Goal: Answer question/provide support: Share knowledge or assist other users

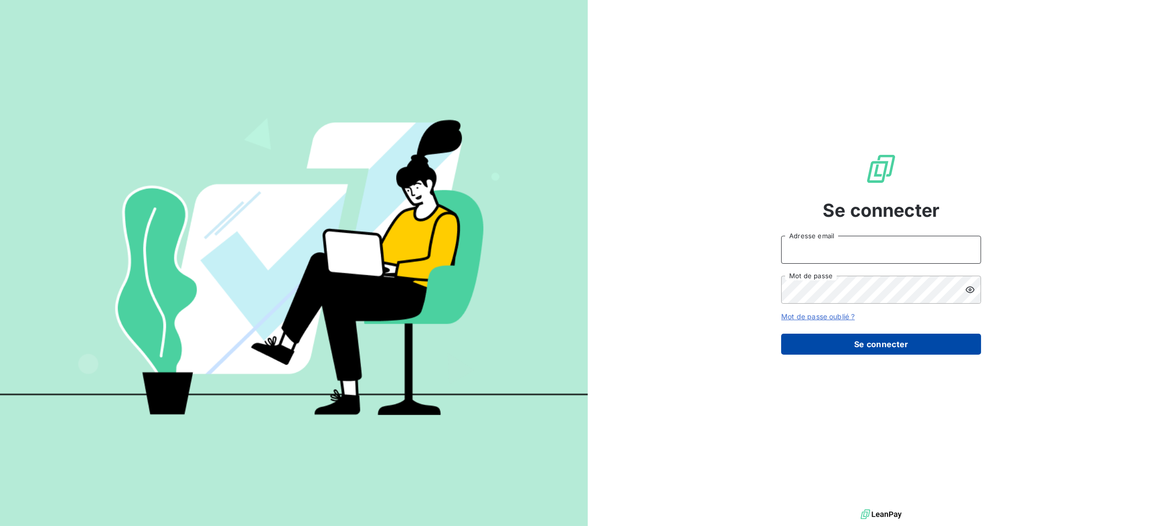
type input "[EMAIL_ADDRESS][DOMAIN_NAME]"
click at [907, 346] on button "Se connecter" at bounding box center [881, 344] width 200 height 21
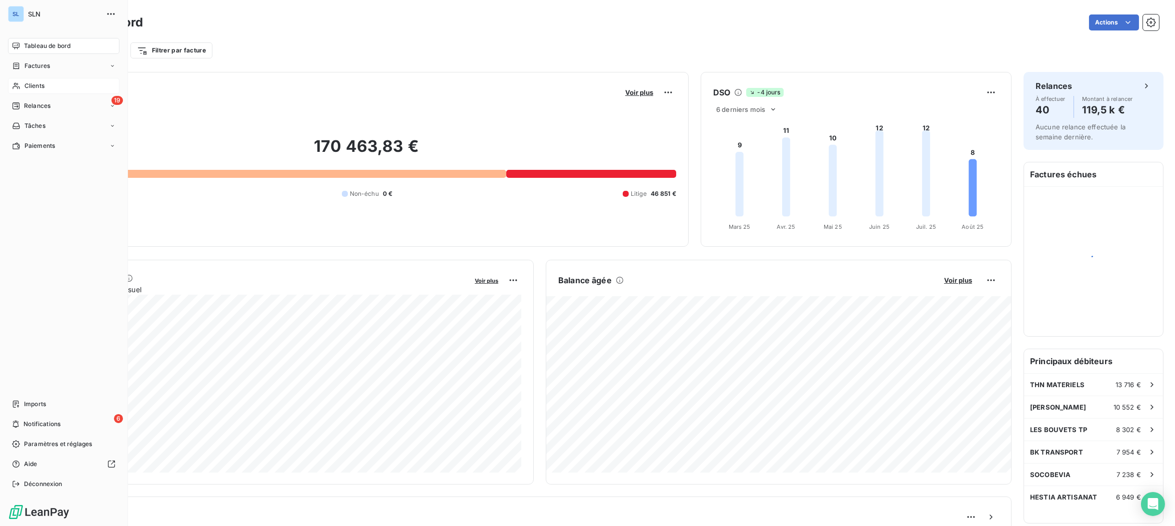
click at [32, 88] on span "Clients" at bounding box center [34, 85] width 20 height 9
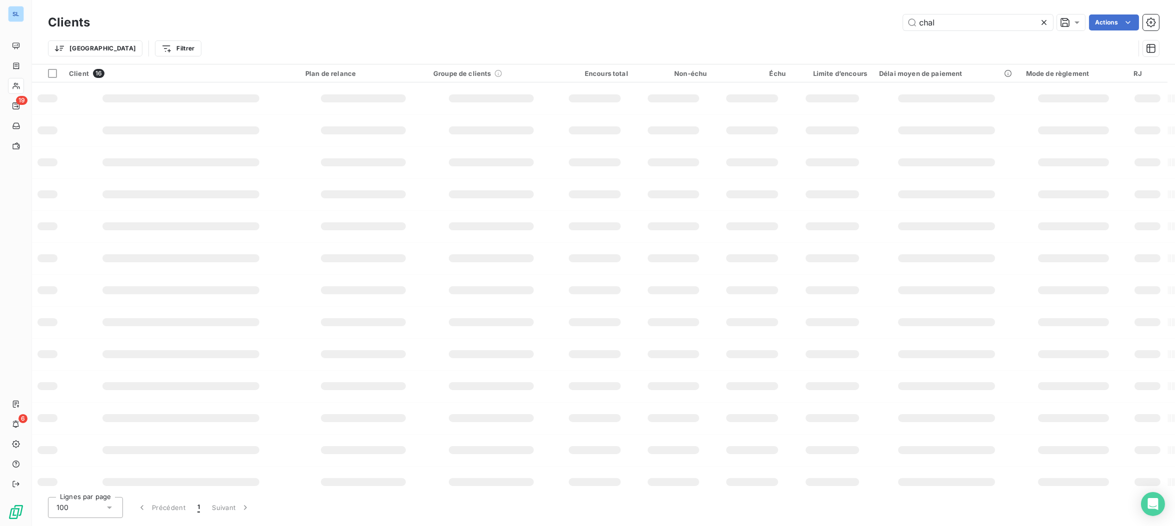
type input "chal"
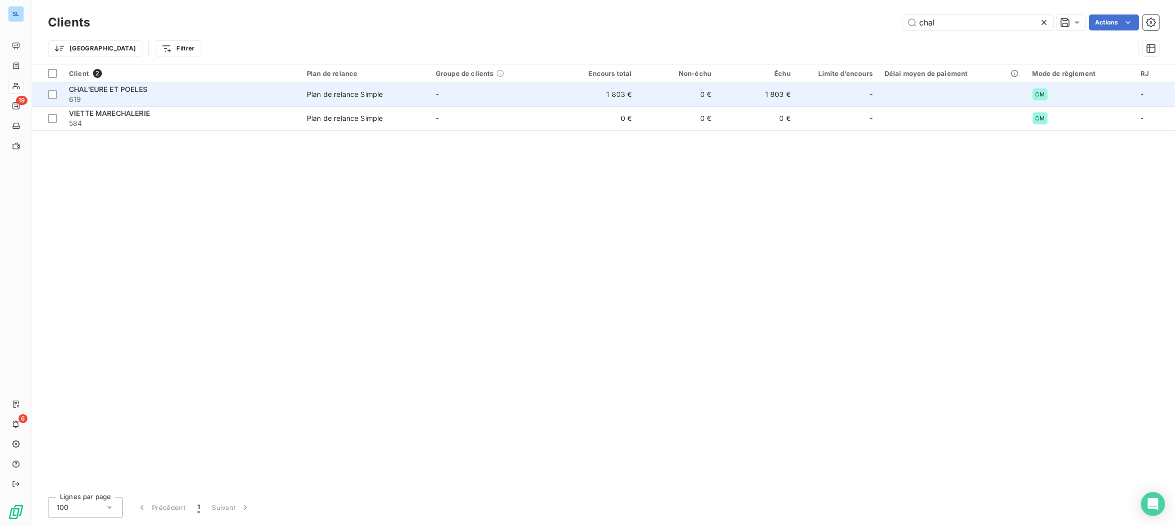
click at [653, 100] on td "0 €" at bounding box center [677, 94] width 79 height 24
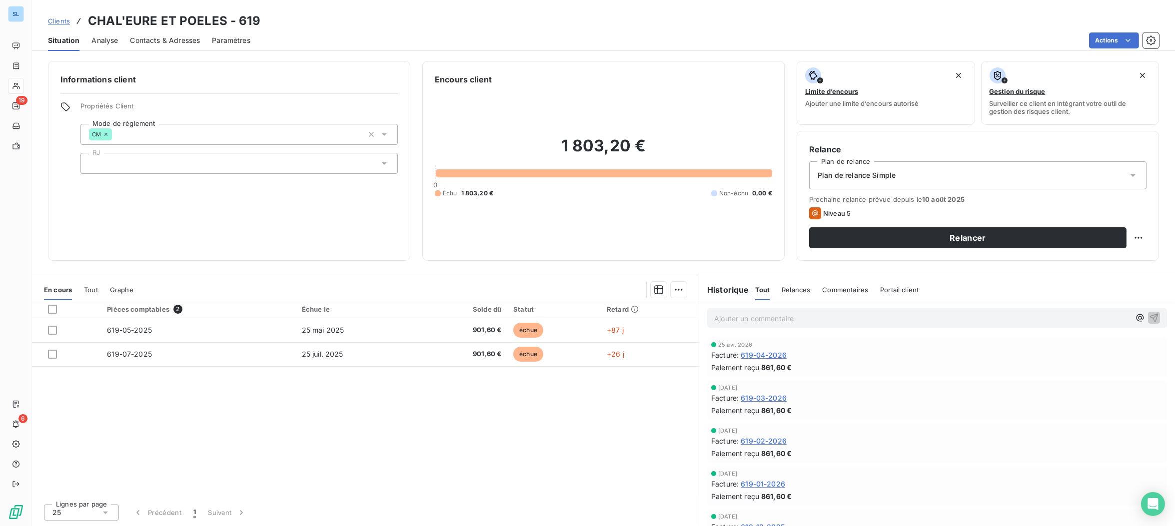
click at [851, 293] on div "Commentaires" at bounding box center [845, 289] width 46 height 21
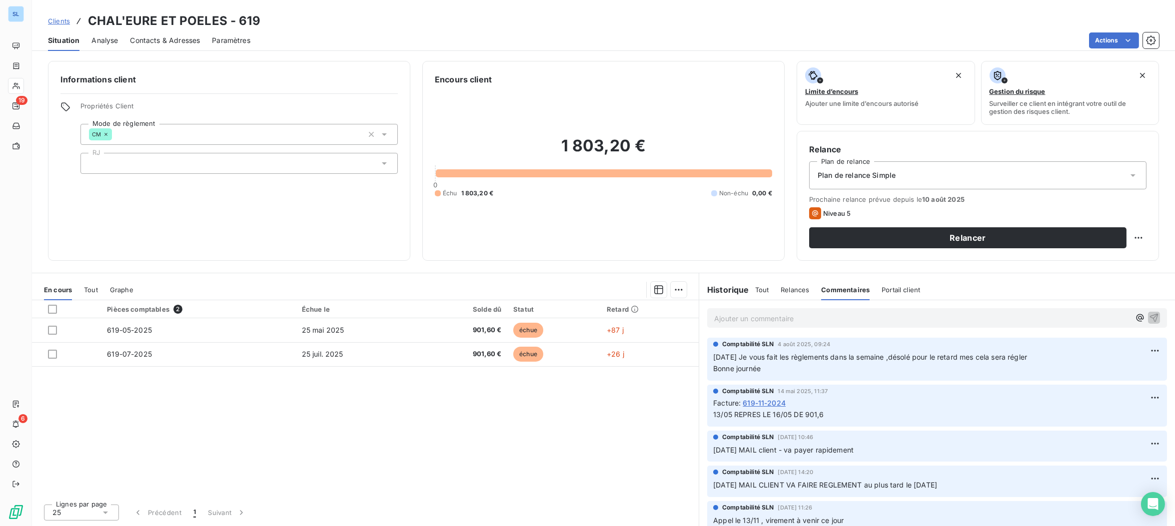
click at [777, 326] on div "Ajouter un commentaire ﻿" at bounding box center [937, 317] width 460 height 19
click at [775, 317] on p "Ajouter un commentaire ﻿" at bounding box center [922, 318] width 416 height 12
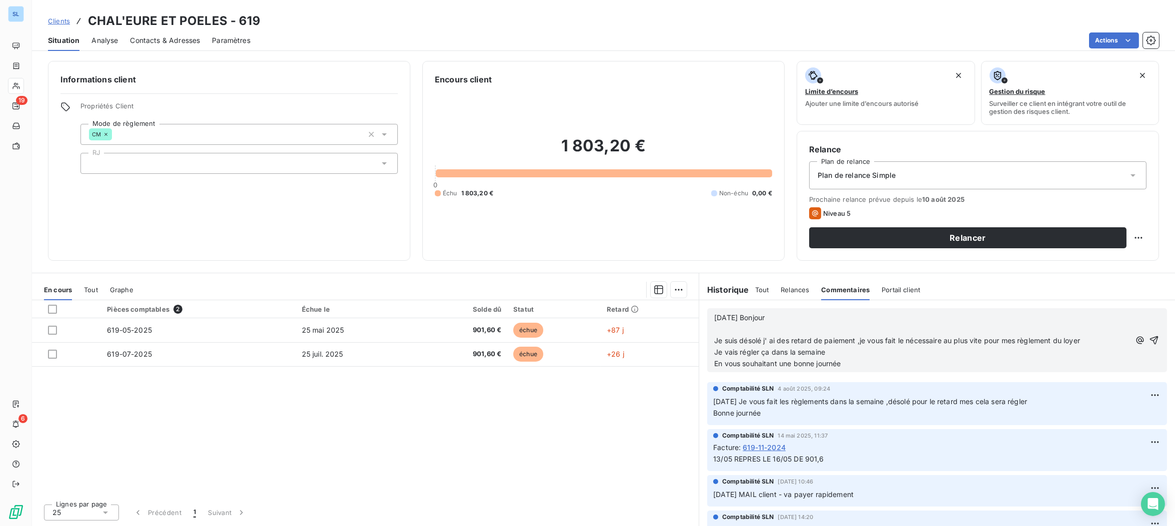
click at [714, 340] on span "Je suis désolé j' ai des retard de paiement ,je vous fait le nécessaire au plus…" at bounding box center [897, 340] width 366 height 8
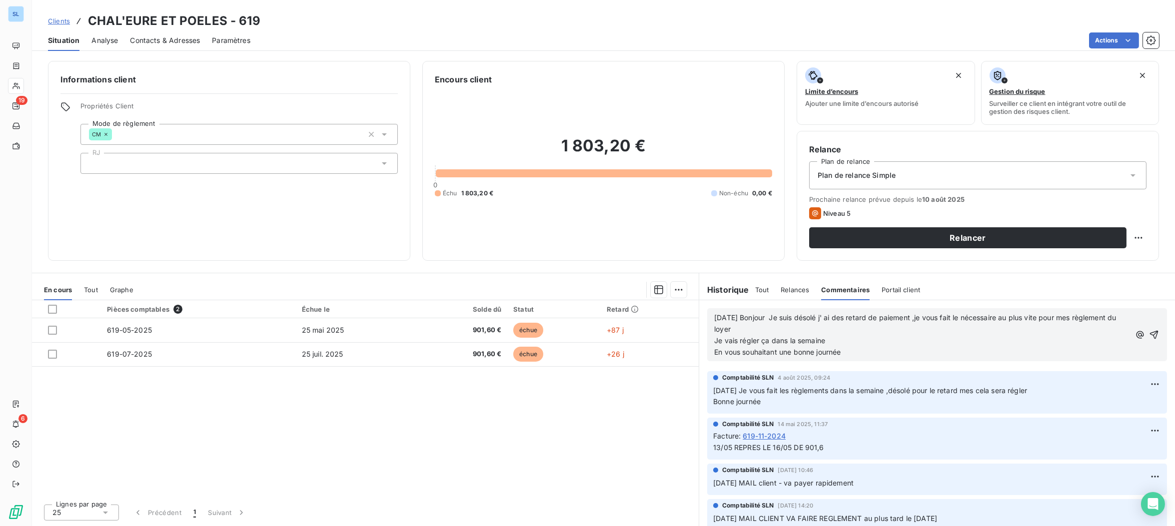
drag, startPoint x: 717, startPoint y: 339, endPoint x: 1028, endPoint y: 457, distance: 332.4
click at [717, 340] on span "Je vais régler ça dans la semaine" at bounding box center [769, 340] width 111 height 8
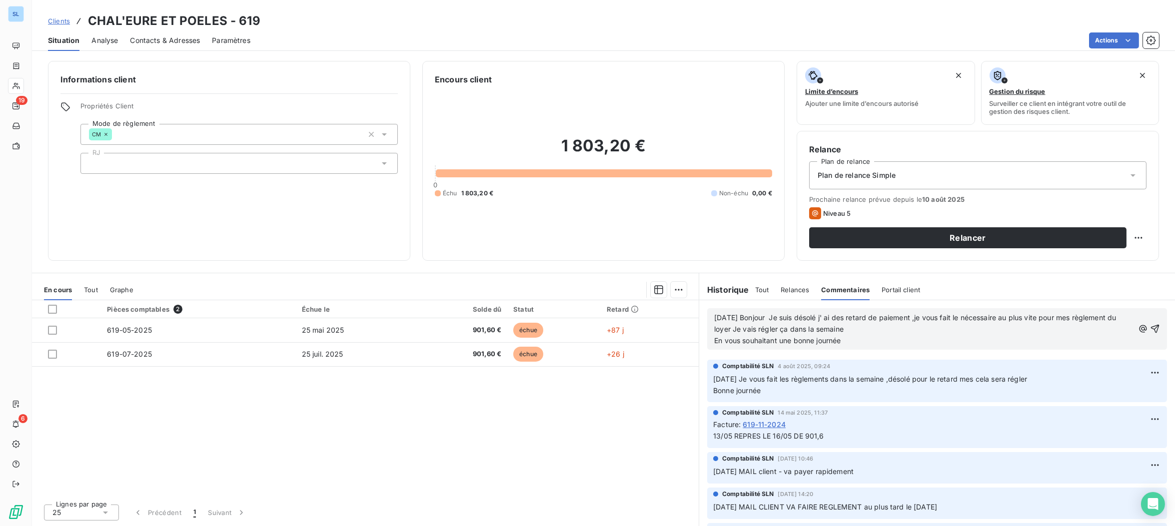
click at [713, 338] on div "[DATE] Bonjour Je suis désolé j' ai des retard de paiement ,je vous fait le néc…" at bounding box center [937, 328] width 460 height 41
click at [802, 340] on span "En vous souhaitant une bonne journée" at bounding box center [777, 340] width 126 height 8
click at [714, 340] on span "En vous souhaitant une bonne journée" at bounding box center [777, 340] width 126 height 8
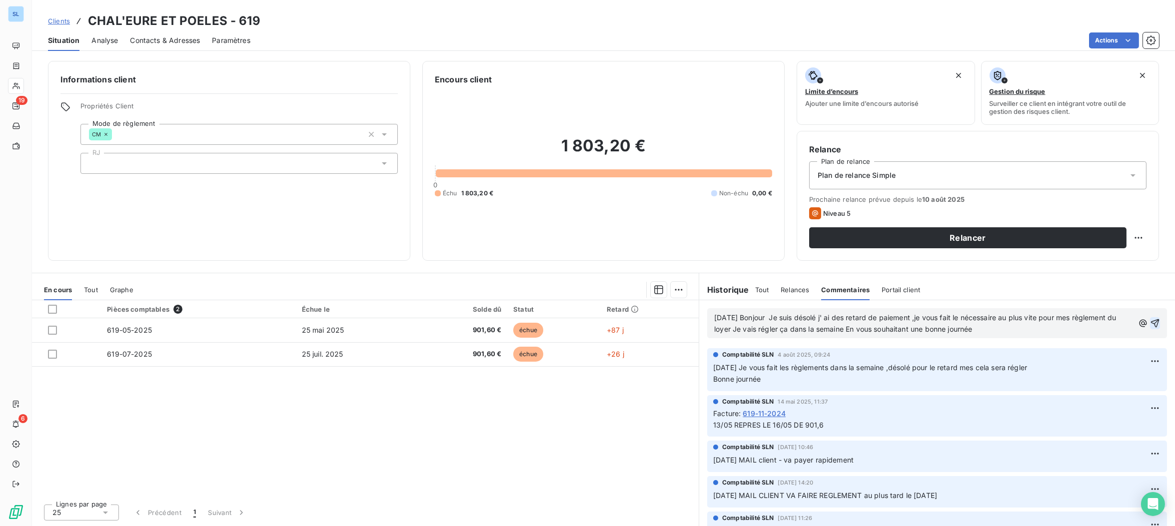
click at [1158, 324] on icon "button" at bounding box center [1155, 323] width 8 height 8
